Goal: Find specific page/section: Locate a particular part of the current website

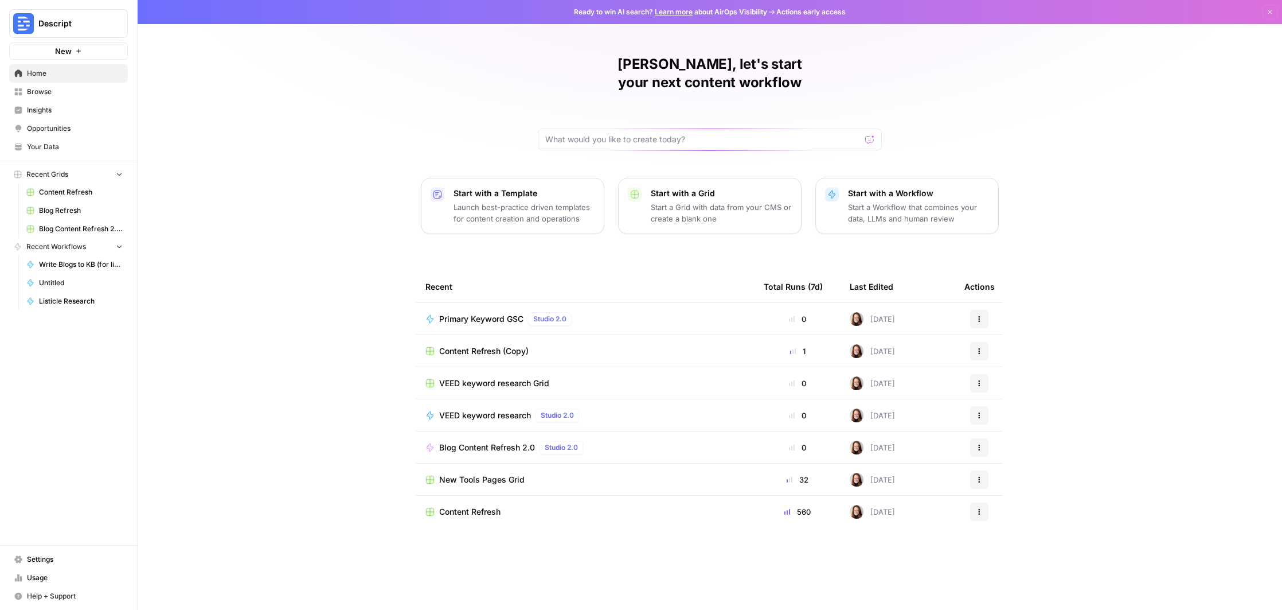
click at [75, 229] on span "Blog Content Refresh 2.0 Grid" at bounding box center [81, 229] width 84 height 10
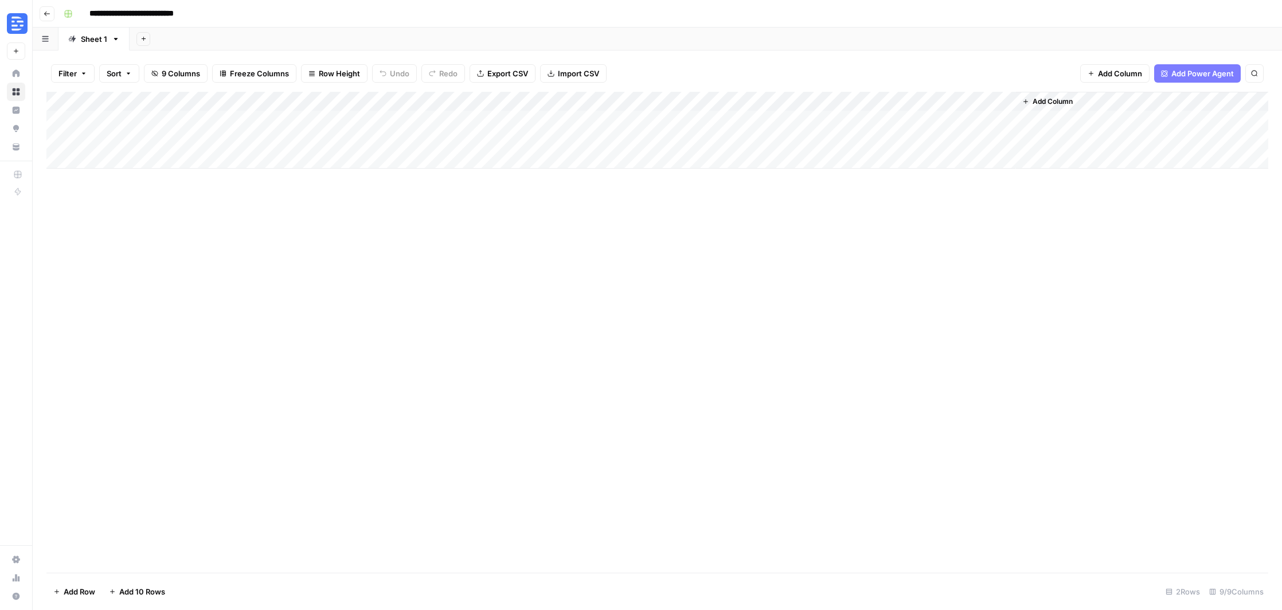
click at [50, 15] on button "Go back" at bounding box center [47, 13] width 15 height 15
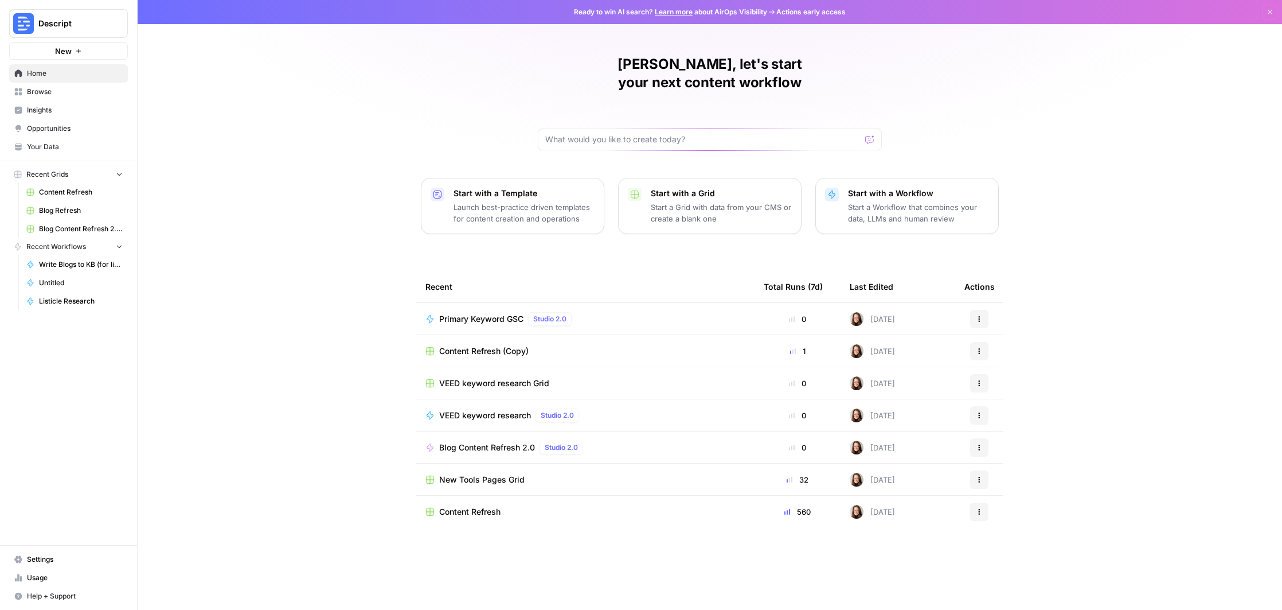
click at [41, 91] on span "Browse" at bounding box center [75, 92] width 96 height 10
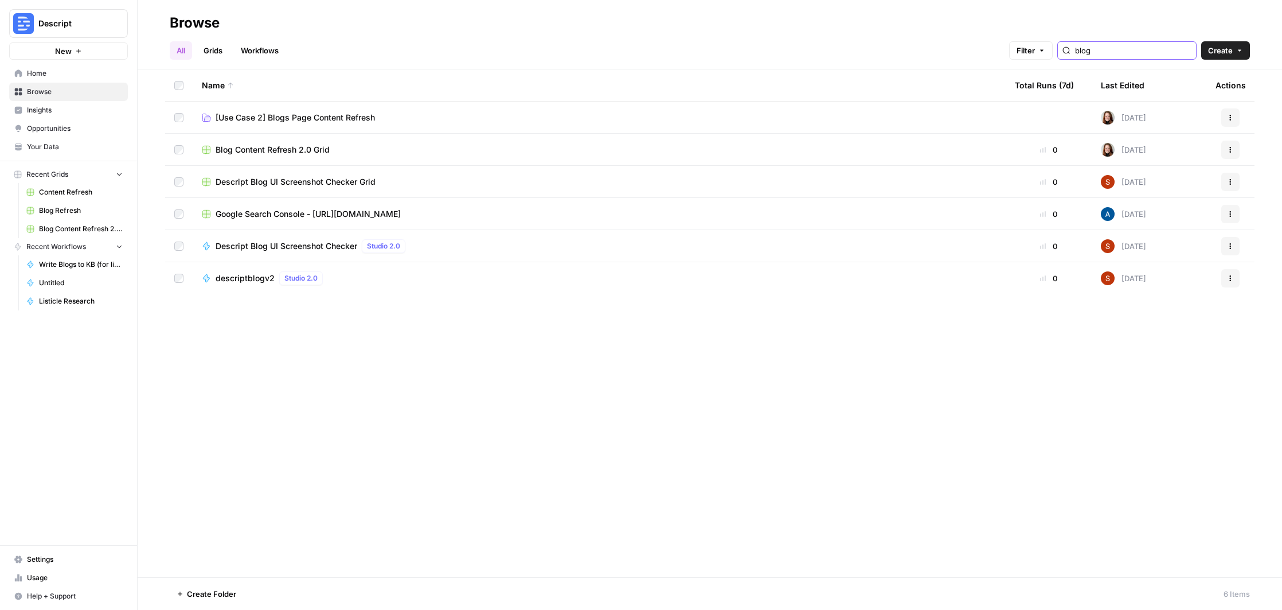
type input "blog"
click at [308, 146] on span "Blog Content Refresh 2.0 Grid" at bounding box center [273, 149] width 114 height 11
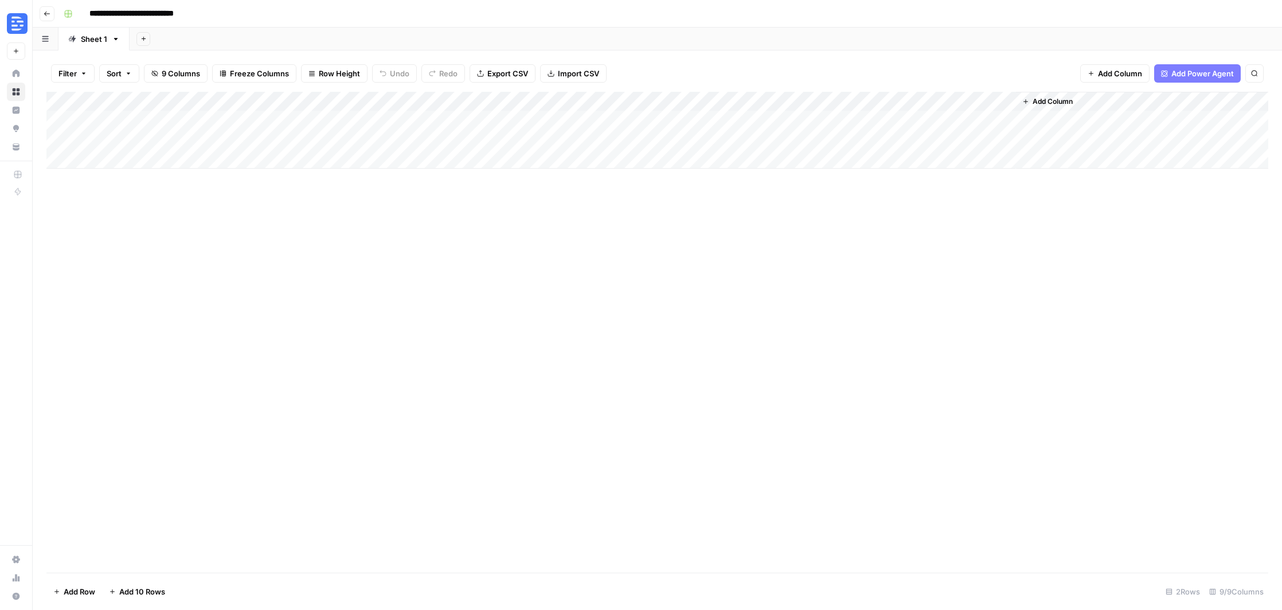
click at [51, 7] on button "Go back" at bounding box center [47, 13] width 15 height 15
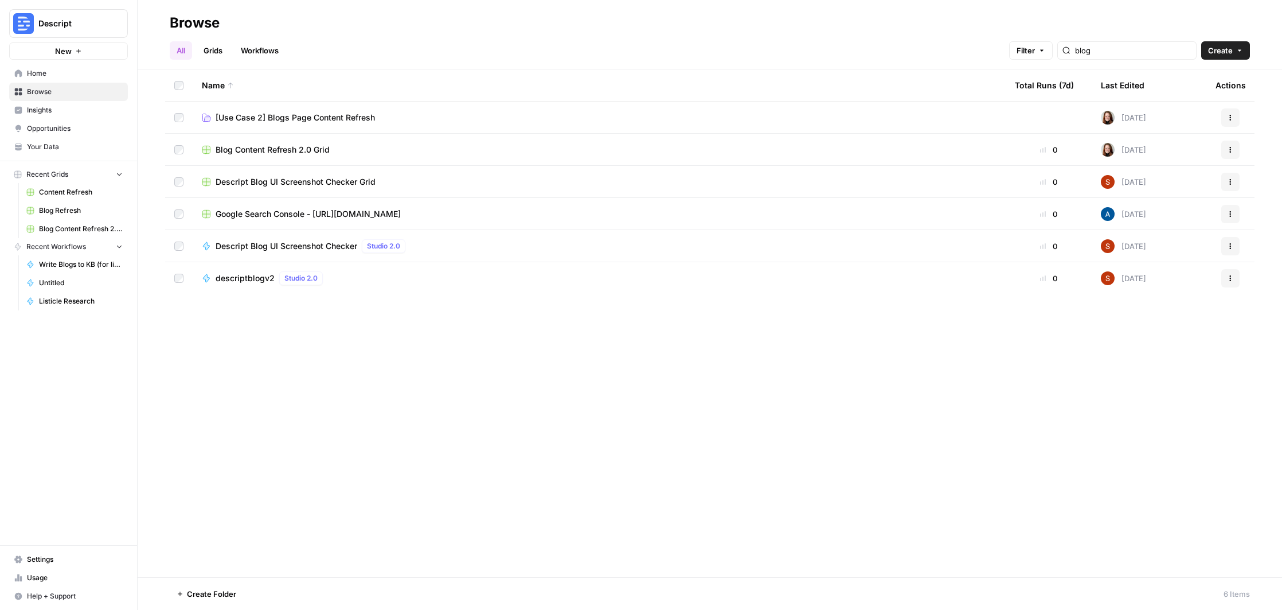
click at [370, 118] on span "[Use Case 2] Blogs Page Content Refresh" at bounding box center [295, 117] width 159 height 11
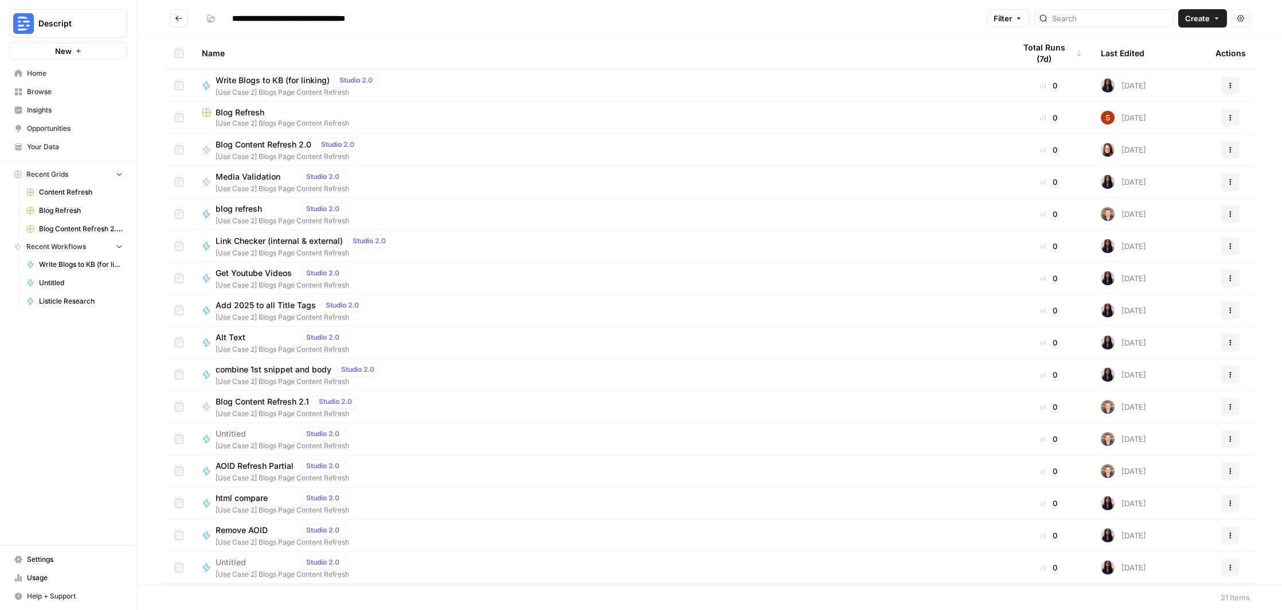
click at [370, 118] on span "[Use Case 2] Blogs Page Content Refresh" at bounding box center [599, 123] width 795 height 10
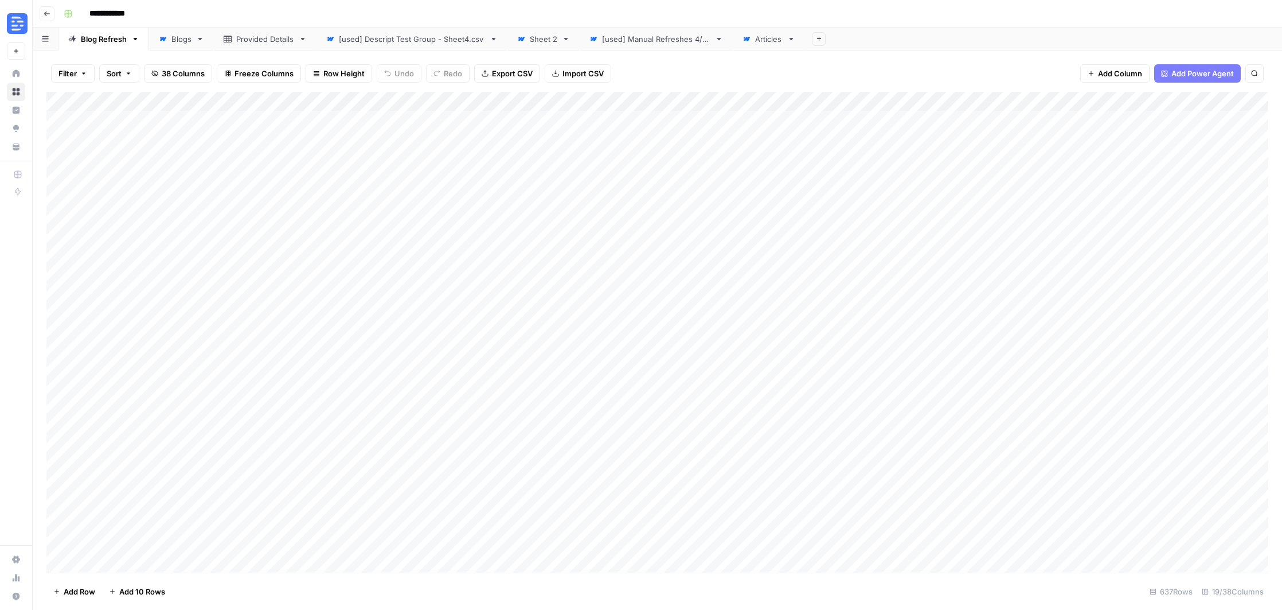
click at [649, 42] on div "[used] Manual Refreshes 4/29" at bounding box center [656, 38] width 108 height 11
click at [429, 40] on div "[used] Descript Test Group - Sheet4.csv" at bounding box center [412, 38] width 146 height 11
drag, startPoint x: 390, startPoint y: 568, endPoint x: 541, endPoint y: 570, distance: 150.8
click at [647, 565] on div "Add Column" at bounding box center [657, 332] width 1222 height 480
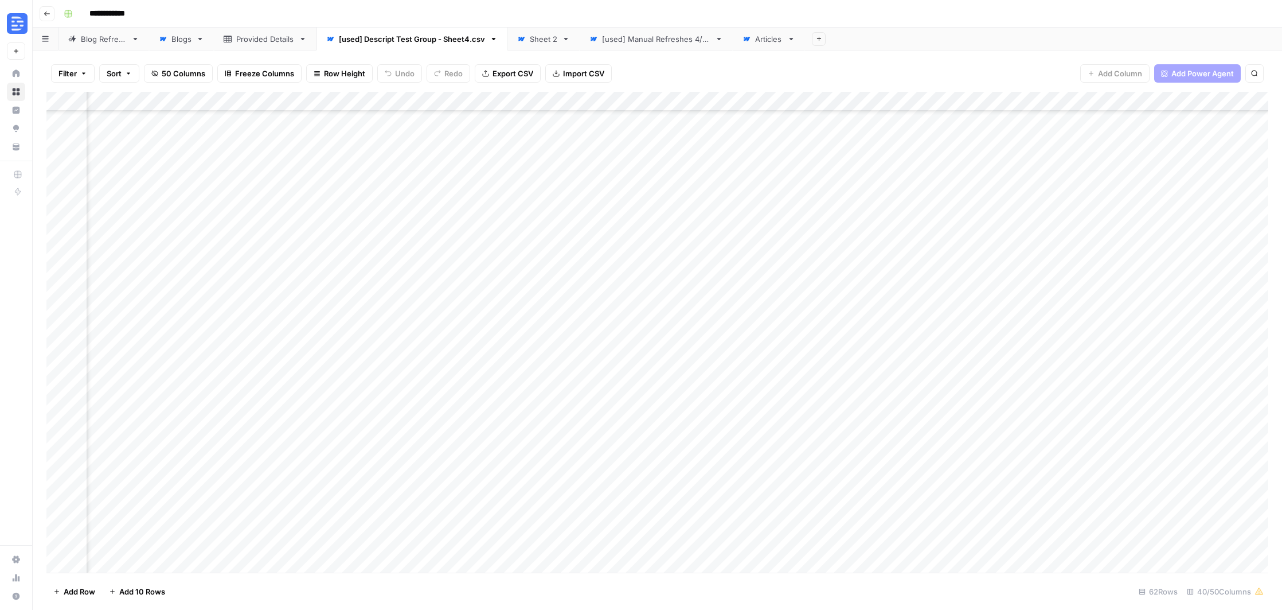
scroll to position [225, 4140]
